Goal: Navigation & Orientation: Find specific page/section

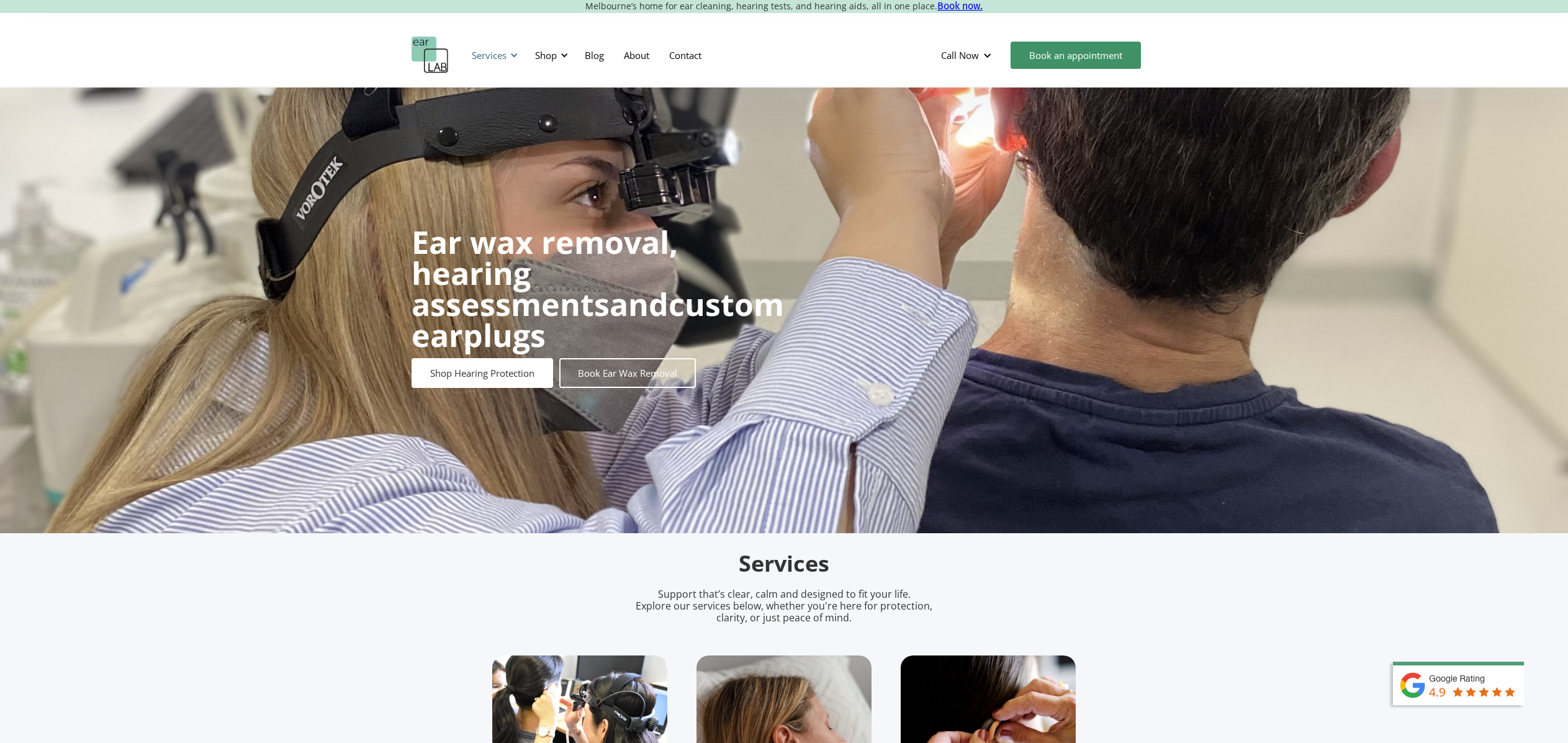
click at [513, 54] on div at bounding box center [514, 55] width 8 height 8
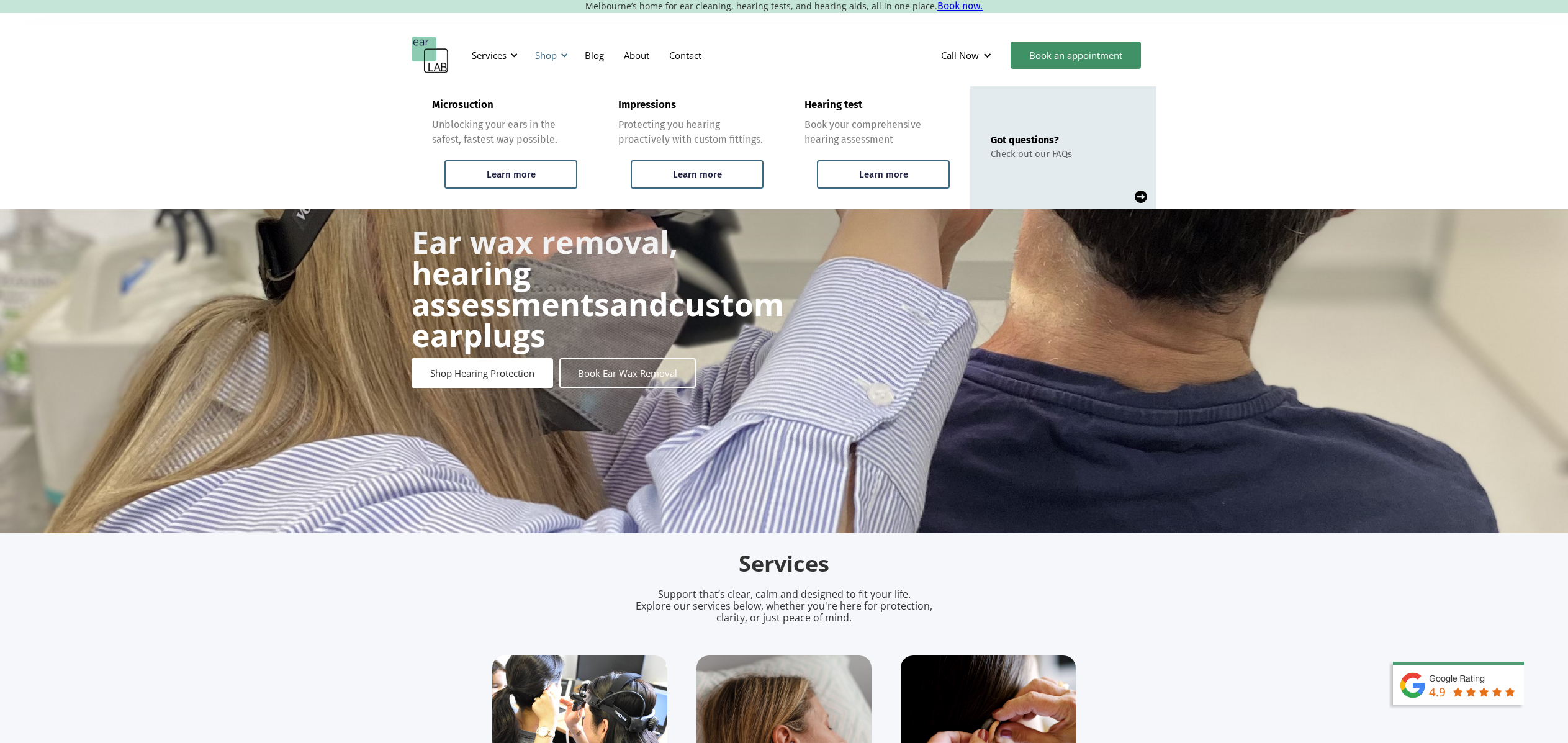
click at [562, 61] on div "Shop" at bounding box center [549, 55] width 44 height 37
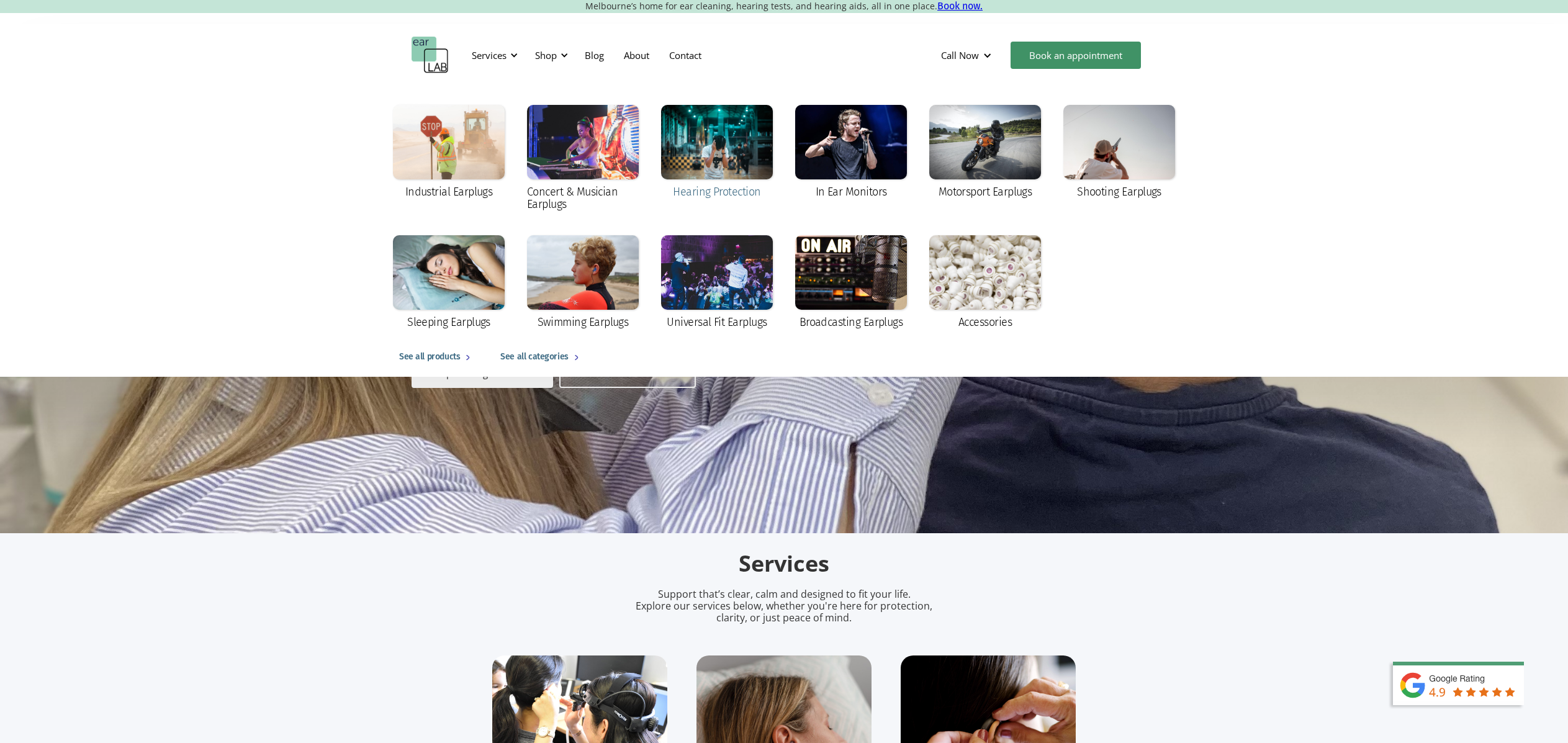
click at [710, 162] on div at bounding box center [716, 142] width 112 height 75
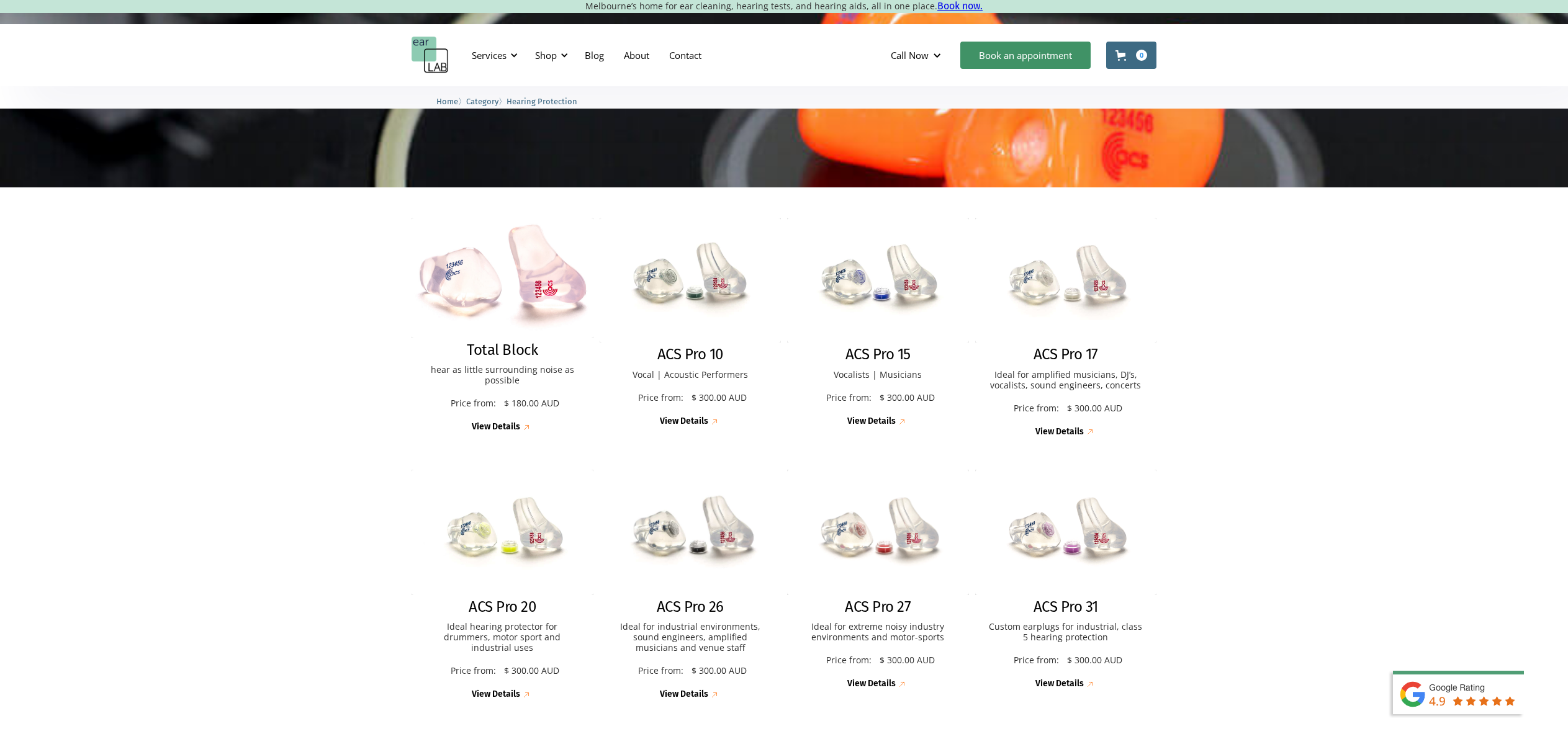
scroll to position [421, 0]
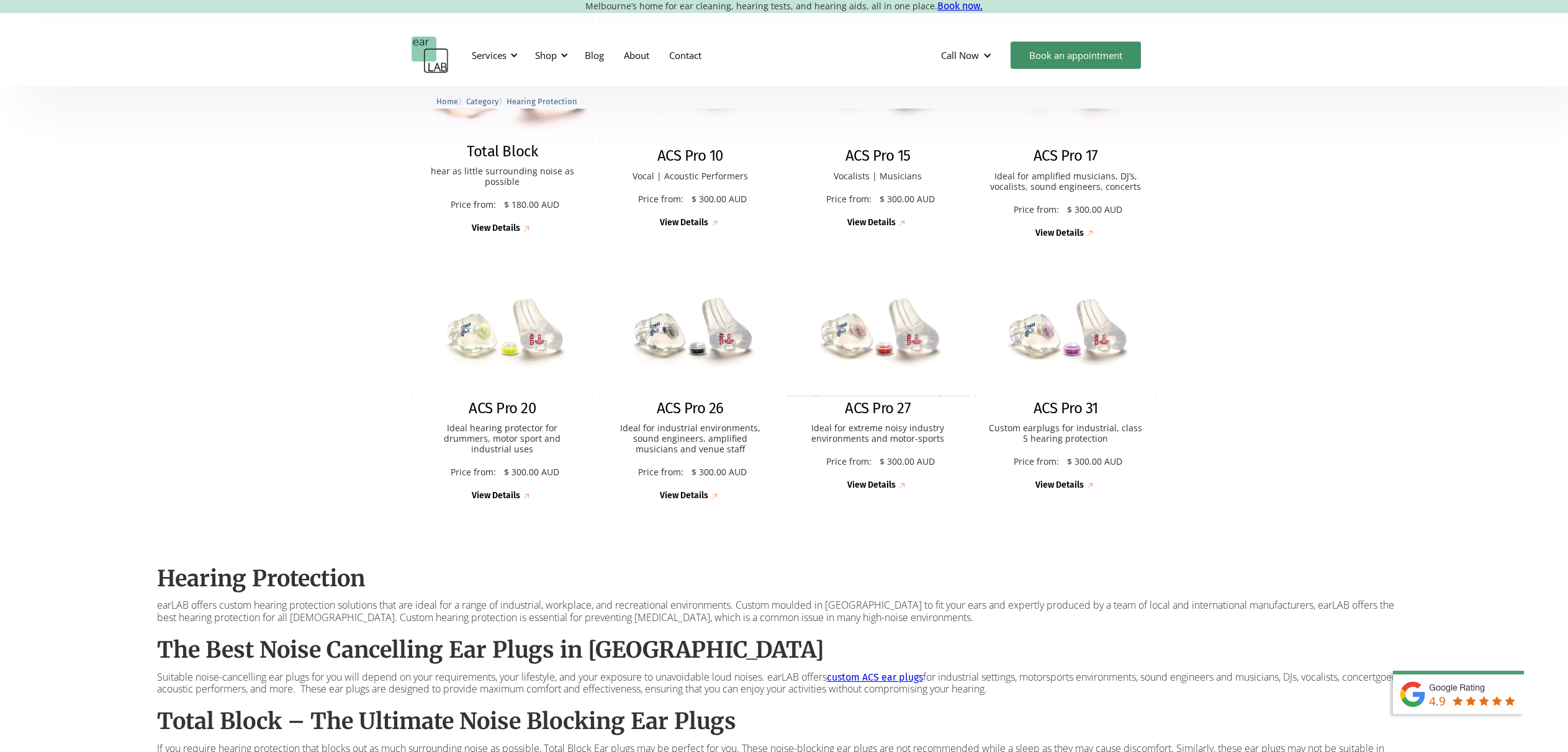
click at [885, 227] on div "View Details" at bounding box center [877, 223] width 61 height 12
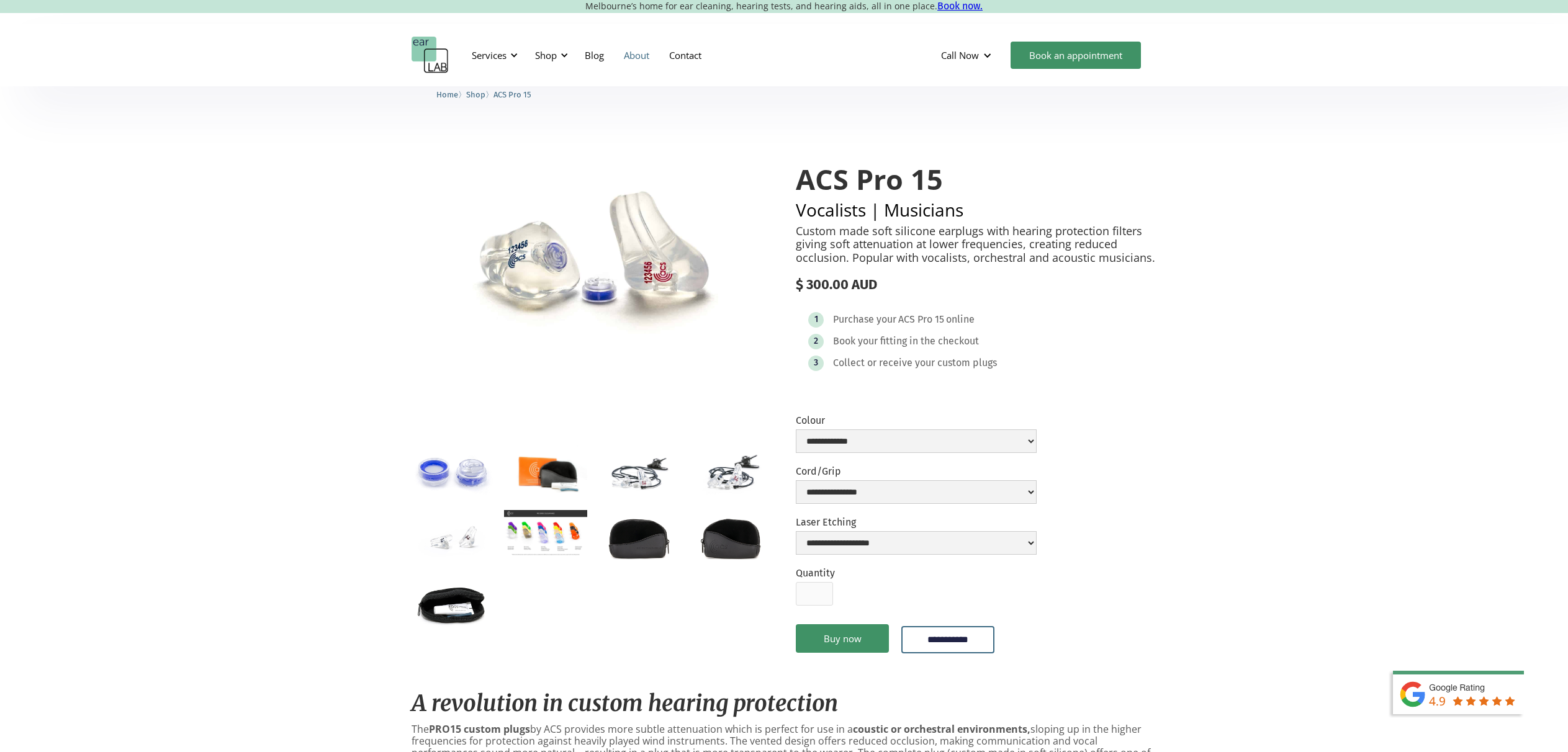
click at [639, 52] on link "About" at bounding box center [636, 55] width 45 height 36
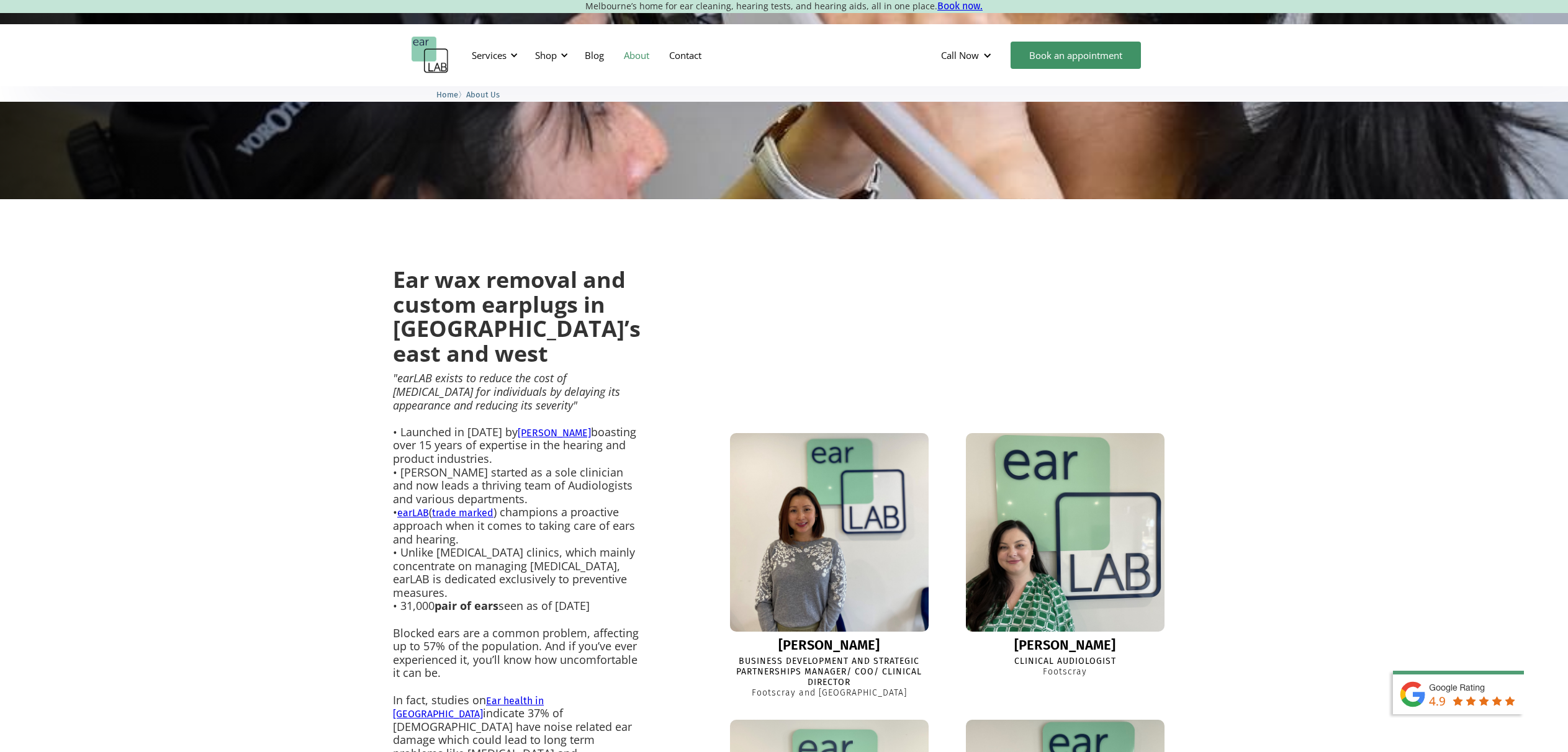
scroll to position [570, 0]
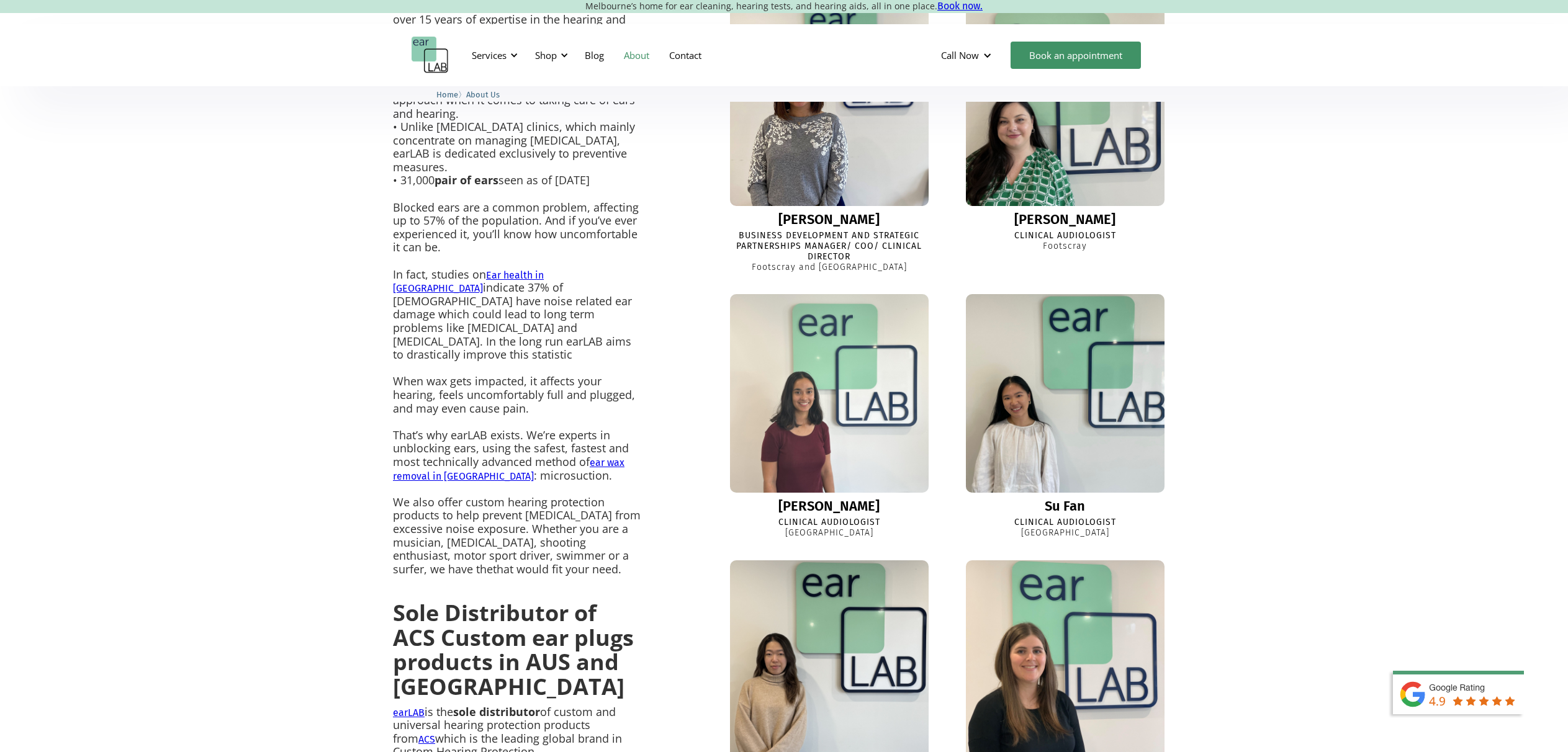
click at [798, 231] on div "Business Development and Strategic Partnerships Manager/ COO/ Clinical Director" at bounding box center [829, 246] width 220 height 31
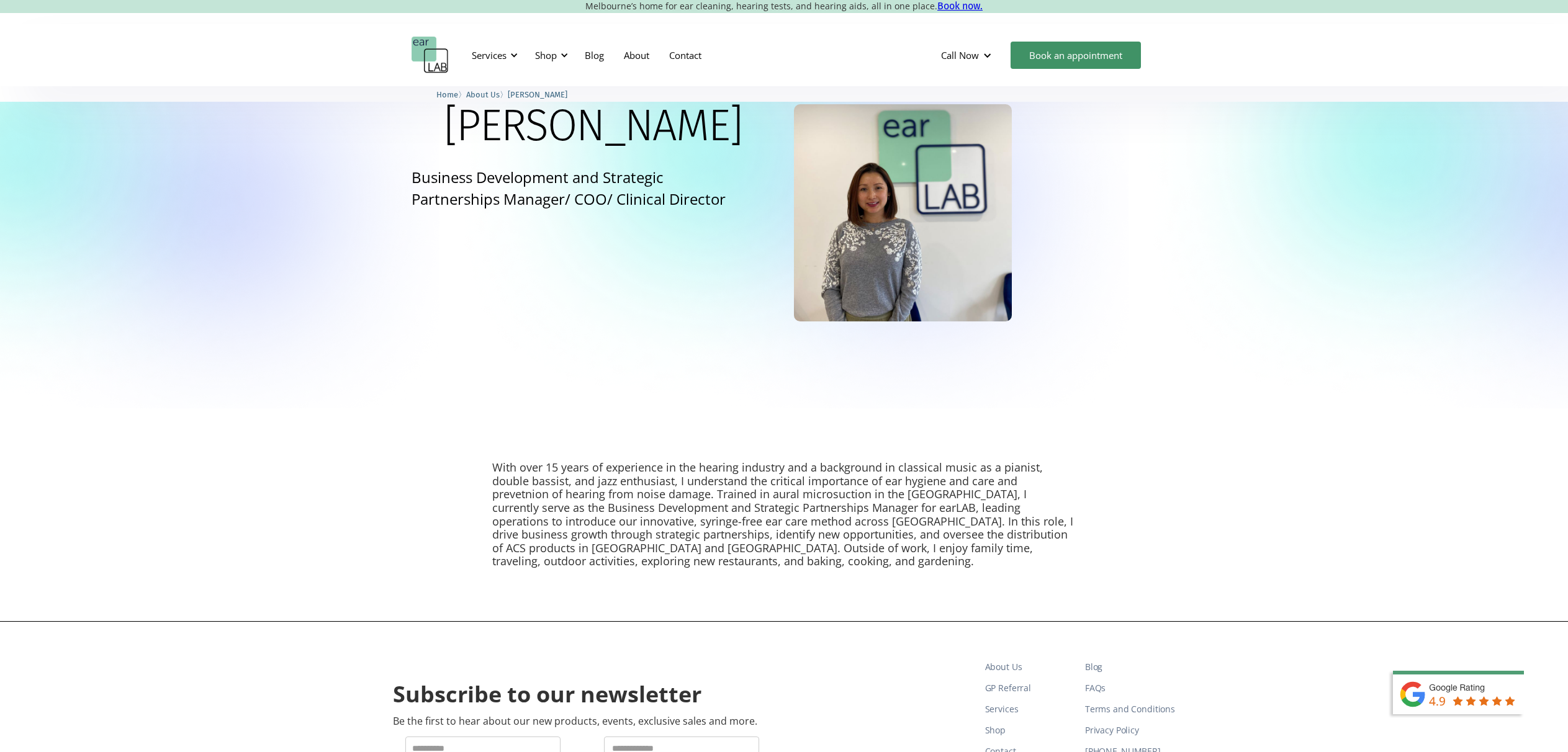
scroll to position [9, 0]
